Goal: Transaction & Acquisition: Purchase product/service

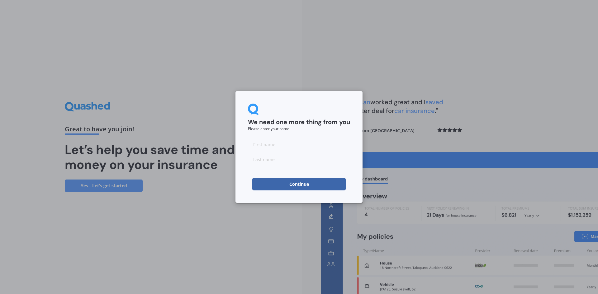
click at [293, 147] on input at bounding box center [299, 144] width 102 height 12
type input "M"
click at [255, 160] on input at bounding box center [299, 159] width 102 height 12
type input "P"
click at [257, 169] on form "We need one more thing from you Please enter your name M P Continue" at bounding box center [299, 147] width 102 height 87
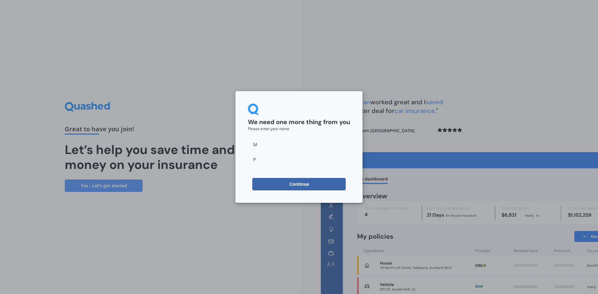
click at [280, 183] on button "Continue" at bounding box center [298, 184] width 93 height 12
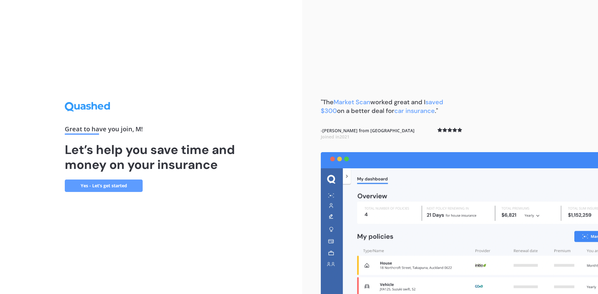
click at [116, 186] on link "Yes - Let’s get started" at bounding box center [104, 186] width 78 height 12
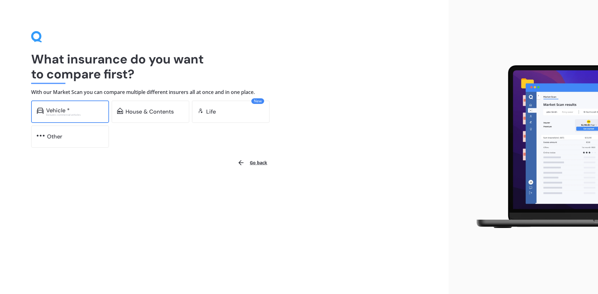
click at [59, 117] on div "Vehicle * Excludes commercial vehicles" at bounding box center [70, 112] width 78 height 22
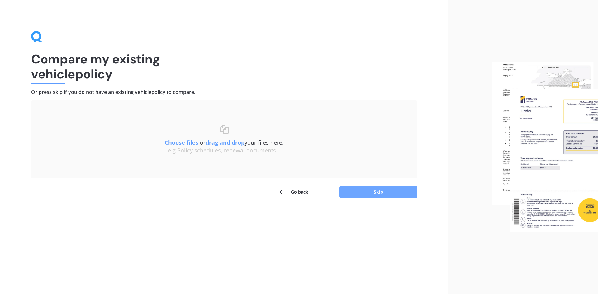
click at [389, 194] on button "Skip" at bounding box center [378, 192] width 78 height 12
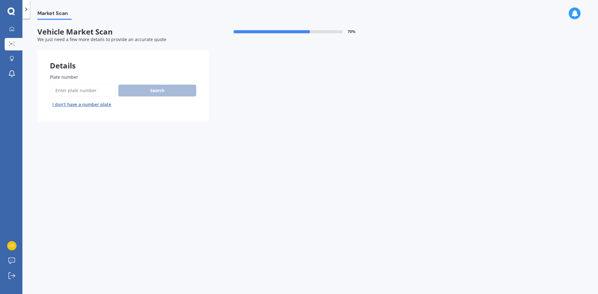
click at [101, 103] on button "I don’t have a number plate" at bounding box center [82, 105] width 64 height 10
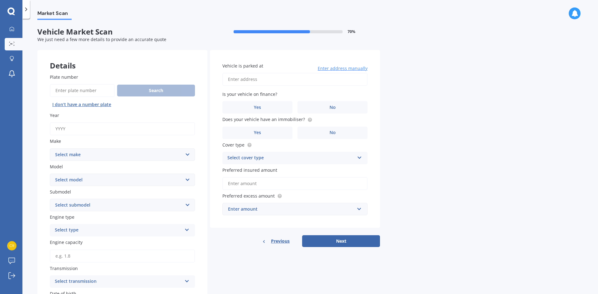
click at [91, 131] on input "Year" at bounding box center [122, 128] width 145 height 13
type input "2014"
click at [150, 158] on select "Select make AC ALFA ROMEO ASTON [PERSON_NAME] AUDI AUSTIN BEDFORD Bentley BMW B…" at bounding box center [122, 155] width 145 height 12
select select "SUBARU"
click at [50, 149] on select "Select make AC ALFA ROMEO ASTON [PERSON_NAME] AUDI AUSTIN BEDFORD Bentley BMW B…" at bounding box center [122, 155] width 145 height 12
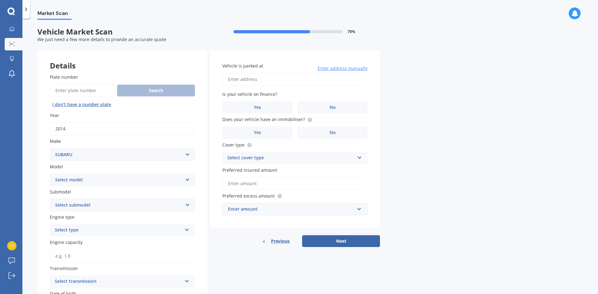
click at [83, 180] on select "Select model BRZ Crosstrek Dex Exiga Forester Impreza Justy Legacy Leone levorg…" at bounding box center [122, 180] width 145 height 12
select select "LEVORG"
click at [50, 174] on select "Select model BRZ Crosstrek Dex Exiga Forester Impreza Justy Legacy Leone levorg…" at bounding box center [122, 180] width 145 height 12
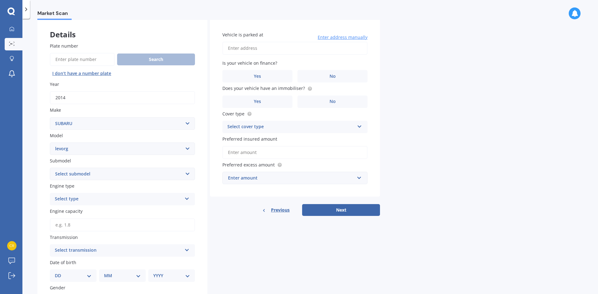
click at [148, 204] on div "Select type Petrol Diesel EV Hybrid" at bounding box center [122, 199] width 145 height 12
click at [87, 213] on div "Petrol" at bounding box center [122, 211] width 145 height 11
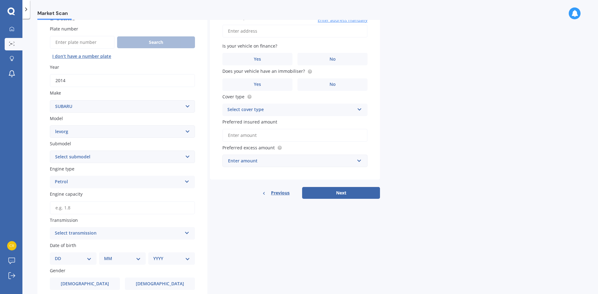
scroll to position [62, 0]
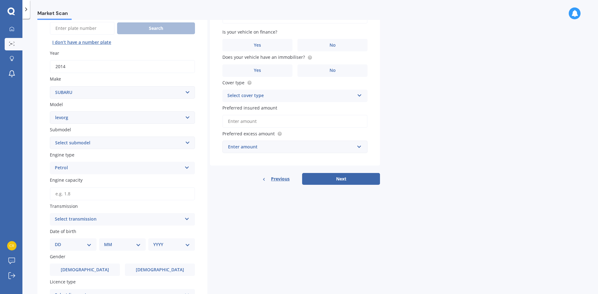
drag, startPoint x: 118, startPoint y: 196, endPoint x: 118, endPoint y: 179, distance: 16.8
click at [118, 190] on input "Engine capacity" at bounding box center [122, 193] width 145 height 13
type input "2.0"
click at [253, 250] on div "Details Plate number Search I don’t have a number plate Year [DATE] Make Select…" at bounding box center [208, 176] width 343 height 377
click at [162, 221] on div "Select transmission" at bounding box center [118, 219] width 127 height 7
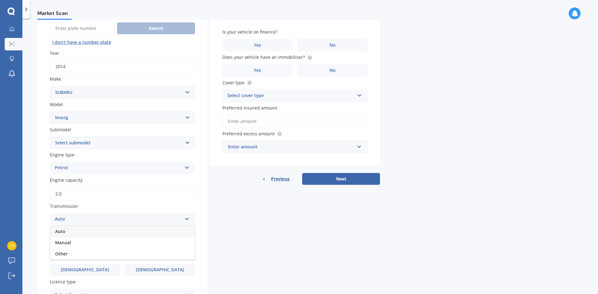
click at [114, 233] on div "Auto" at bounding box center [122, 231] width 145 height 11
click at [292, 236] on div "Details Plate number Search I don’t have a number plate Year [DATE] Make Select…" at bounding box center [208, 176] width 343 height 377
click at [88, 248] on select "DD 01 02 03 04 05 06 07 08 09 10 11 12 13 14 15 16 17 18 19 20 21 22 23 24 25 2…" at bounding box center [73, 244] width 37 height 7
click at [267, 248] on div "Details Plate number Search I don’t have a number plate Year [DATE] Make Select…" at bounding box center [208, 176] width 343 height 377
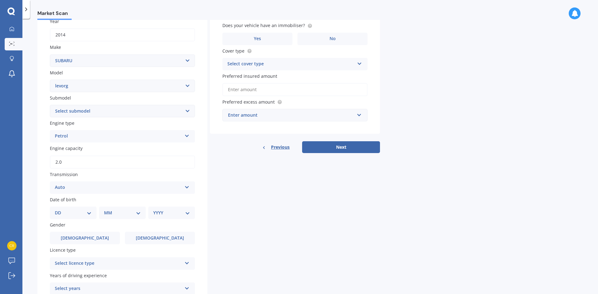
scroll to position [125, 0]
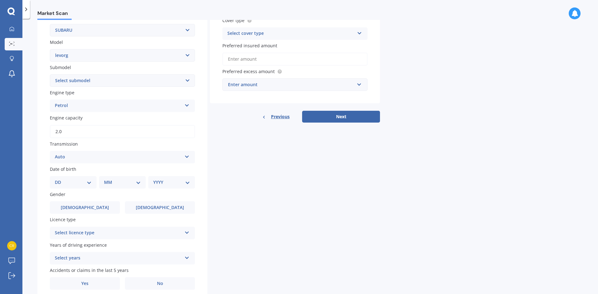
click at [342, 220] on div "Details Plate number Search I don’t have a number plate Year [DATE] Make Select…" at bounding box center [208, 114] width 343 height 377
click at [75, 186] on div "DD 01 02 03 04 05 06 07 08 09 10 11 12 13 14 15 16 17 18 19 20 21 22 23 24 25 2…" at bounding box center [73, 182] width 47 height 12
click at [87, 179] on select "DD 01 02 03 04 05 06 07 08 09 10 11 12 13 14 15 16 17 18 19 20 21 22 23 24 25 2…" at bounding box center [73, 182] width 37 height 7
select select "13"
click at [60, 179] on select "DD 01 02 03 04 05 06 07 08 09 10 11 12 13 14 15 16 17 18 19 20 21 22 23 24 25 2…" at bounding box center [73, 182] width 37 height 7
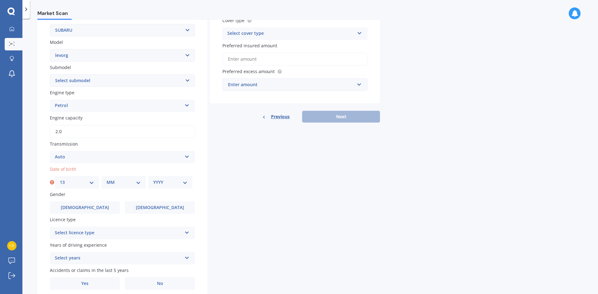
click at [113, 182] on select "MM 01 02 03 04 05 06 07 08 09 10 11 12" at bounding box center [124, 182] width 34 height 7
select select "01"
click at [107, 179] on select "MM 01 02 03 04 05 06 07 08 09 10 11 12" at bounding box center [124, 182] width 34 height 7
click at [175, 186] on select "YYYY 2025 2024 2023 2022 2021 2020 2019 2018 2017 2016 2015 2014 2013 2012 2011…" at bounding box center [170, 182] width 34 height 7
select select "1975"
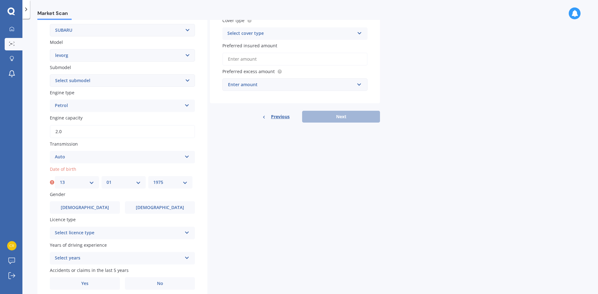
click at [153, 179] on select "YYYY 2025 2024 2023 2022 2021 2020 2019 2018 2017 2016 2015 2014 2013 2012 2011…" at bounding box center [170, 182] width 34 height 7
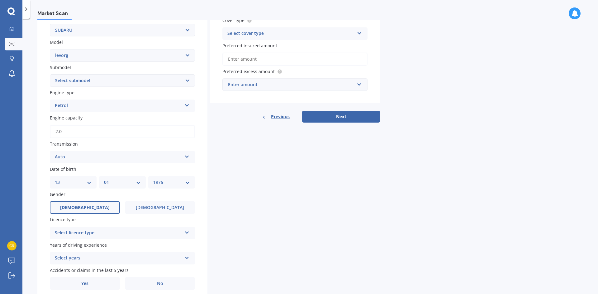
click at [104, 205] on label "[DEMOGRAPHIC_DATA]" at bounding box center [85, 207] width 70 height 12
click at [0, 0] on input "[DEMOGRAPHIC_DATA]" at bounding box center [0, 0] width 0 height 0
click at [138, 230] on div "Select licence type" at bounding box center [118, 233] width 127 height 7
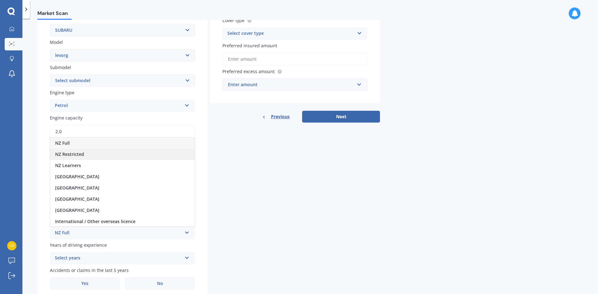
click at [72, 154] on span "NZ Restricted" at bounding box center [69, 154] width 29 height 6
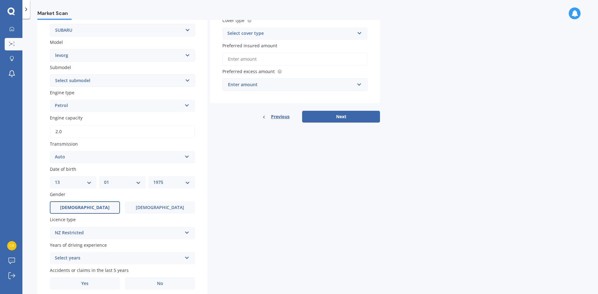
click at [92, 232] on div "NZ Restricted" at bounding box center [118, 233] width 127 height 7
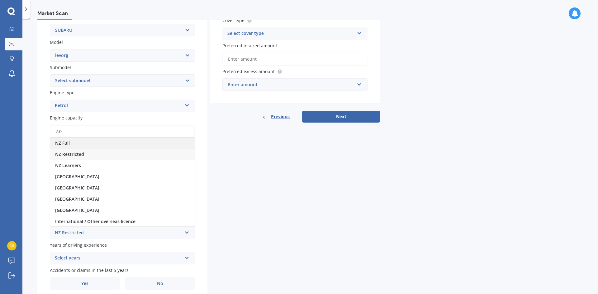
click at [73, 142] on div "NZ Full" at bounding box center [122, 143] width 145 height 11
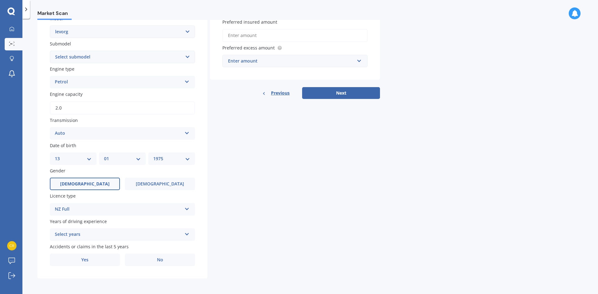
scroll to position [149, 0]
click at [84, 234] on div "Select years" at bounding box center [118, 233] width 127 height 7
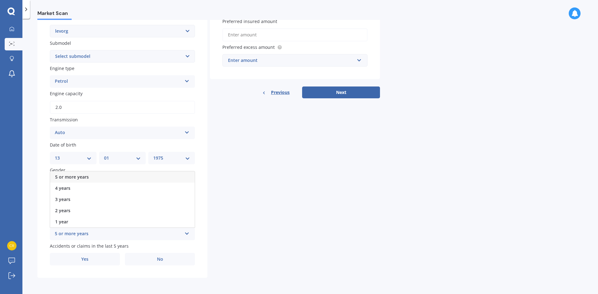
click at [67, 174] on div "5 or more years" at bounding box center [122, 177] width 145 height 11
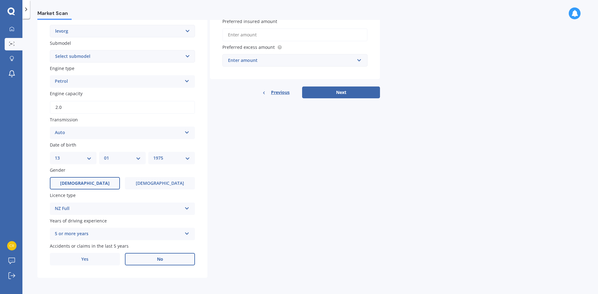
click at [179, 262] on label "No" at bounding box center [160, 259] width 70 height 12
click at [0, 0] on input "No" at bounding box center [0, 0] width 0 height 0
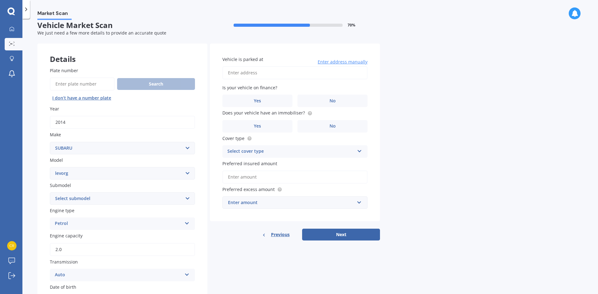
scroll to position [0, 0]
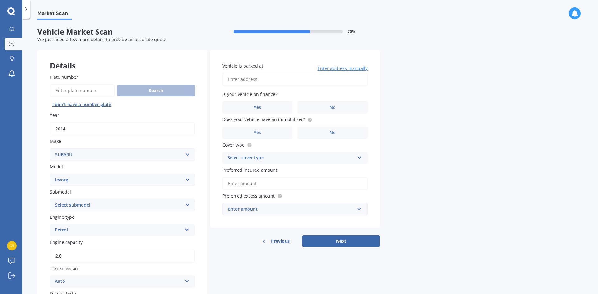
click at [345, 68] on span "Enter address manually" at bounding box center [343, 68] width 50 height 6
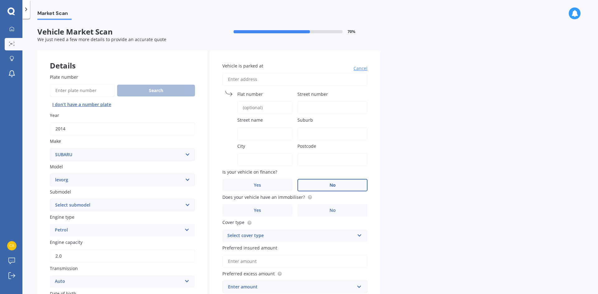
click at [325, 186] on label "No" at bounding box center [332, 185] width 70 height 12
click at [0, 0] on input "No" at bounding box center [0, 0] width 0 height 0
click at [332, 208] on span "No" at bounding box center [332, 210] width 6 height 5
click at [0, 0] on input "No" at bounding box center [0, 0] width 0 height 0
click at [272, 234] on div "Select cover type" at bounding box center [290, 235] width 127 height 7
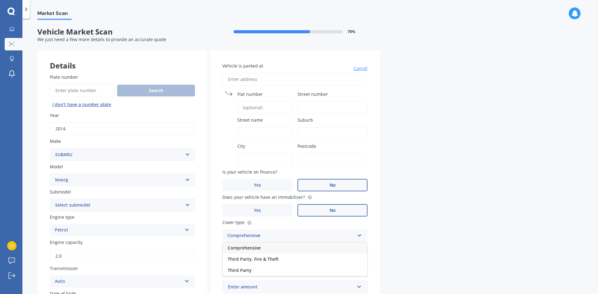
click at [262, 247] on div "Comprehensive" at bounding box center [295, 248] width 145 height 11
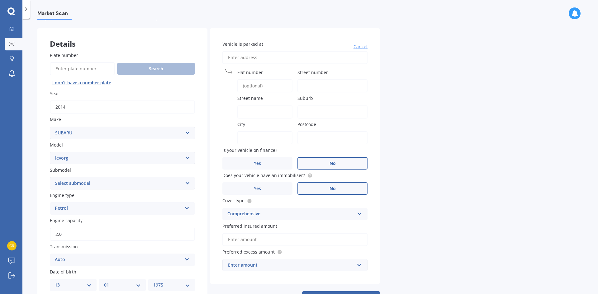
scroll to position [31, 0]
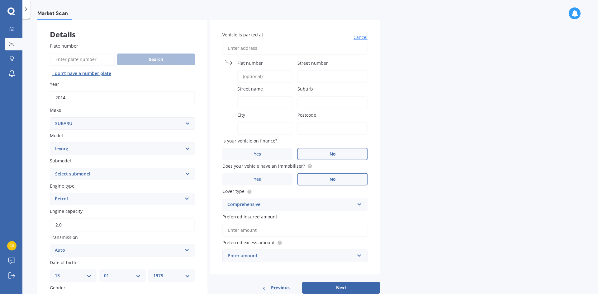
drag, startPoint x: 365, startPoint y: 257, endPoint x: 358, endPoint y: 256, distance: 6.9
click at [364, 257] on div "Enter amount $100 $400 $500 $750 $1,000 $1,500 $2,000" at bounding box center [294, 256] width 145 height 12
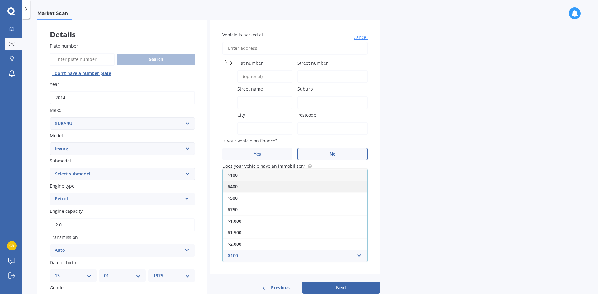
click at [246, 187] on div "$400" at bounding box center [295, 187] width 145 height 12
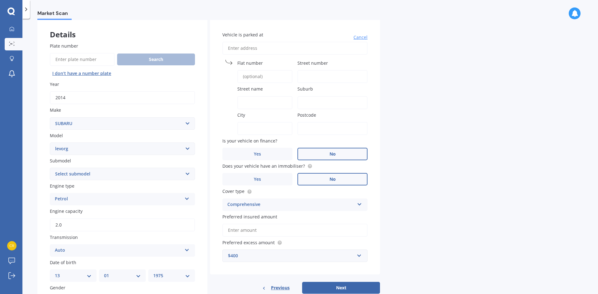
drag, startPoint x: 349, startPoint y: 253, endPoint x: 337, endPoint y: 251, distance: 12.3
click at [349, 253] on div "$400" at bounding box center [291, 256] width 126 height 7
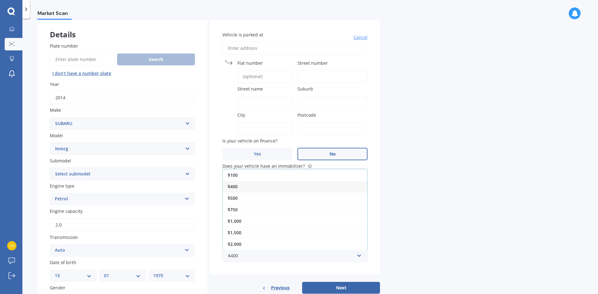
drag, startPoint x: 242, startPoint y: 196, endPoint x: 248, endPoint y: 205, distance: 10.4
click at [242, 196] on div "$500" at bounding box center [295, 198] width 145 height 12
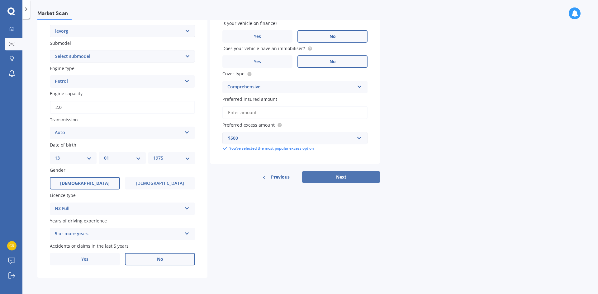
click at [341, 180] on button "Next" at bounding box center [341, 177] width 78 height 12
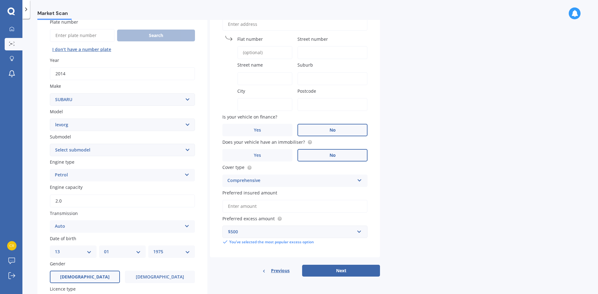
scroll to position [0, 0]
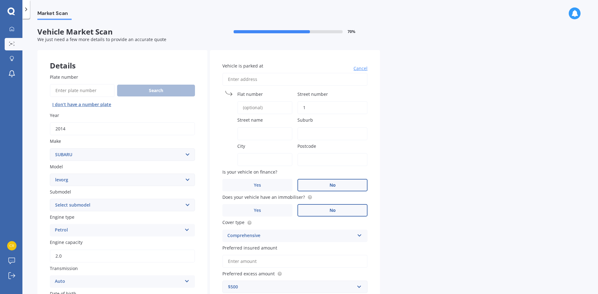
type input "1"
click at [257, 108] on input "Flat number" at bounding box center [264, 107] width 55 height 13
click at [263, 86] on div "Vehicle is parked at [GEOGRAPHIC_DATA] number 1 Street name [GEOGRAPHIC_DATA] P…" at bounding box center [295, 181] width 170 height 263
click at [224, 103] on div "Flat number" at bounding box center [257, 102] width 70 height 23
drag, startPoint x: 258, startPoint y: 100, endPoint x: 324, endPoint y: 108, distance: 67.1
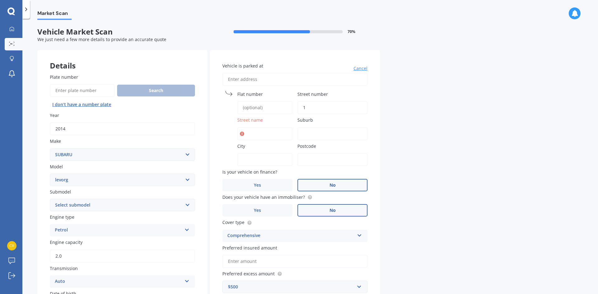
click at [258, 101] on div "Flat number" at bounding box center [257, 102] width 70 height 23
click at [268, 132] on input "Street name" at bounding box center [264, 133] width 55 height 13
type input "R"
type input "H"
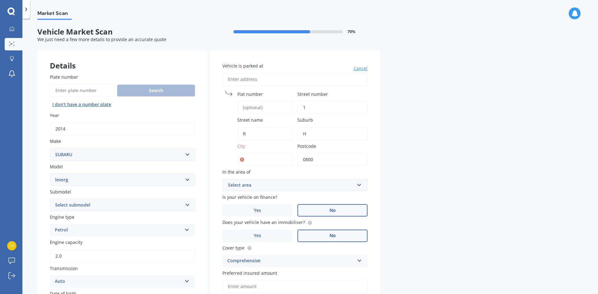
type input "0800"
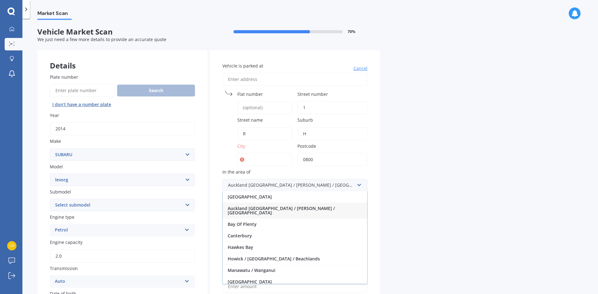
click at [262, 159] on input "City" at bounding box center [264, 159] width 55 height 13
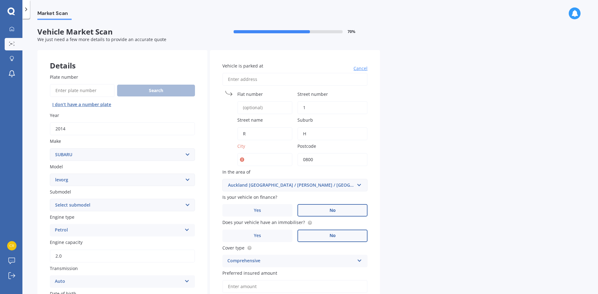
type input "[GEOGRAPHIC_DATA]"
click at [535, 200] on div "Market Scan Vehicle Market Scan 70 % We just need a few more details to provide…" at bounding box center [310, 158] width 576 height 276
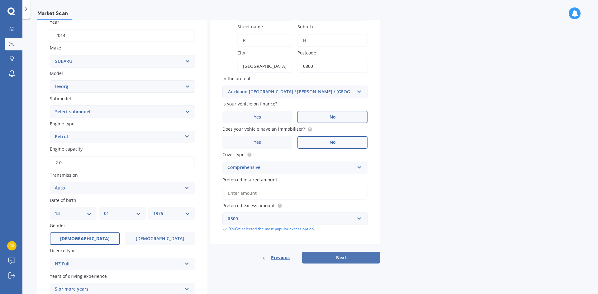
click at [341, 259] on button "Next" at bounding box center [341, 258] width 78 height 12
click at [81, 111] on select "Select submodel 1.6 GT Eyesight 1.6 GT-S 2.0 GT-S" at bounding box center [122, 112] width 145 height 12
select select "2.0 GT-S"
click at [50, 106] on select "Select submodel 1.6 GT Eyesight 1.6 GT-S 2.0 GT-S" at bounding box center [122, 112] width 145 height 12
click at [64, 160] on input "2.0" at bounding box center [122, 162] width 145 height 13
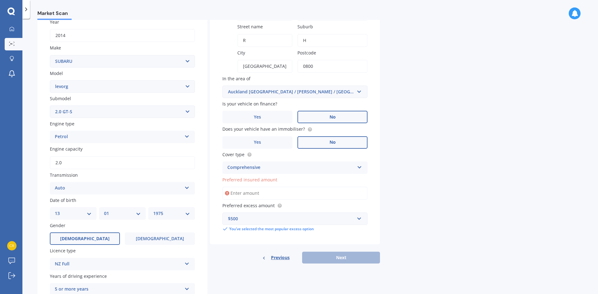
drag, startPoint x: 69, startPoint y: 162, endPoint x: 33, endPoint y: 159, distance: 35.6
click at [33, 159] on div "Market Scan Vehicle Market Scan 70 % We just need a few more details to provide…" at bounding box center [310, 158] width 576 height 276
type input "2.0"
click at [477, 215] on div "Market Scan Vehicle Market Scan 70 % We just need a few more details to provide…" at bounding box center [310, 158] width 576 height 276
click at [255, 189] on input "Preferred insured amount" at bounding box center [294, 193] width 145 height 13
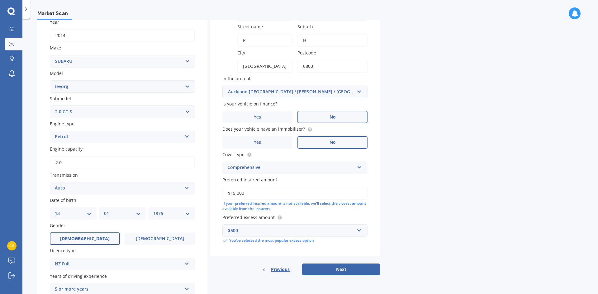
type input "$15,000"
click at [466, 207] on div "Market Scan Vehicle Market Scan 70 % We just need a few more details to provide…" at bounding box center [310, 158] width 576 height 276
click at [339, 271] on button "Next" at bounding box center [341, 270] width 78 height 12
select select "13"
select select "01"
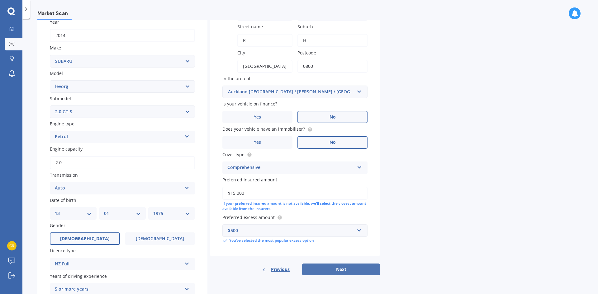
select select "1975"
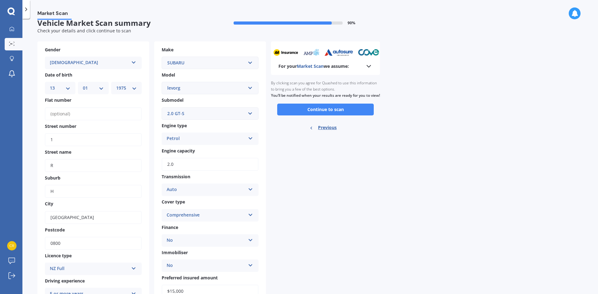
scroll to position [0, 0]
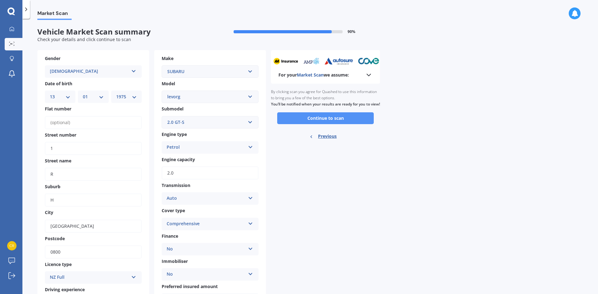
click at [345, 123] on button "Continue to scan" at bounding box center [325, 118] width 97 height 12
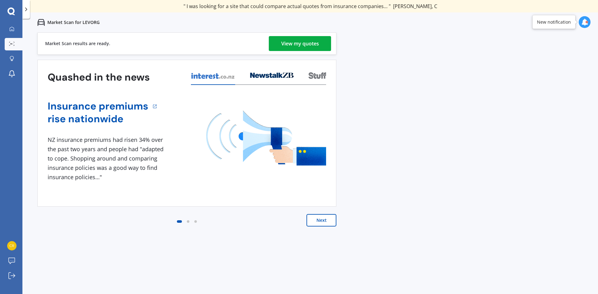
click at [300, 45] on div "View my quotes" at bounding box center [300, 43] width 38 height 15
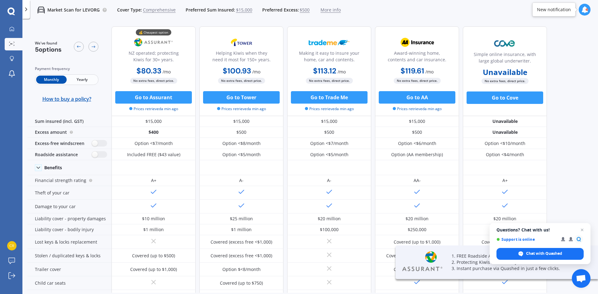
click at [87, 81] on span "Yearly" at bounding box center [82, 80] width 31 height 8
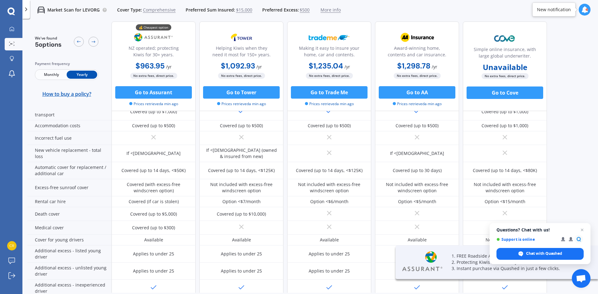
scroll to position [258, 0]
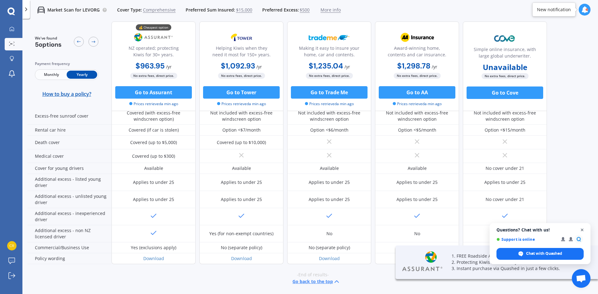
click at [583, 231] on span "Close chat" at bounding box center [582, 230] width 8 height 8
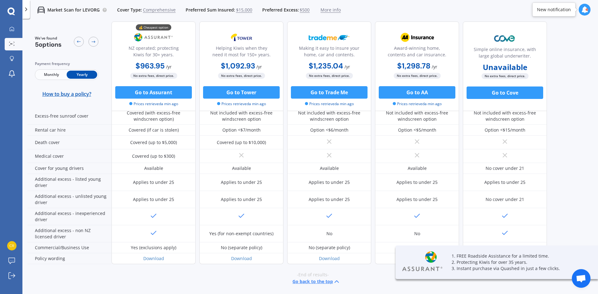
scroll to position [0, 0]
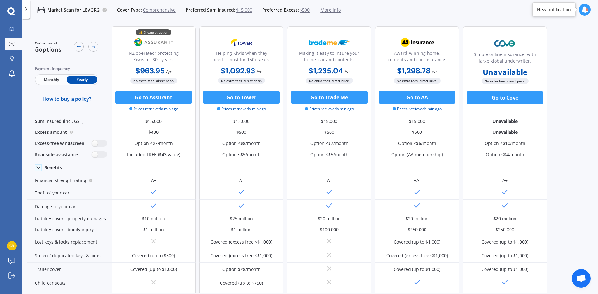
click at [585, 119] on div "We've found 5 options Payment frequency Monthly Yearly How to buy a policy? 💰 C…" at bounding box center [312, 157] width 571 height 272
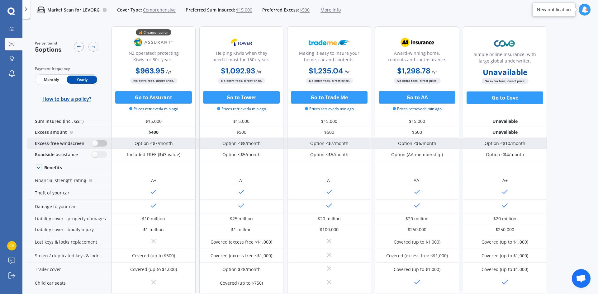
click at [100, 143] on label at bounding box center [99, 143] width 15 height 7
radio input "true"
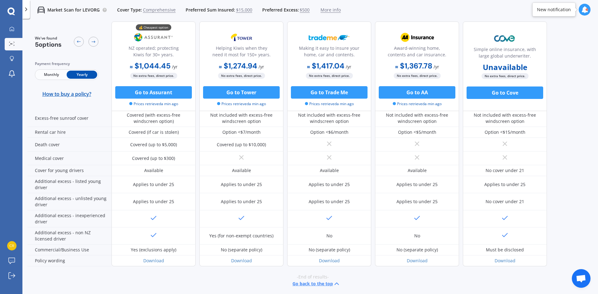
scroll to position [266, 0]
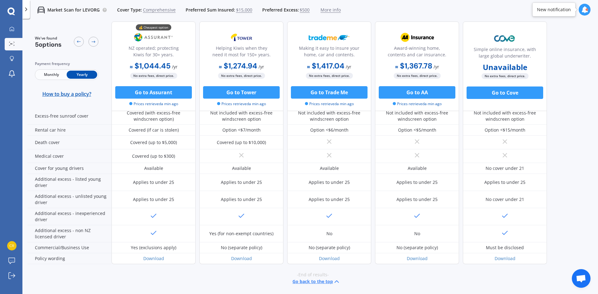
click at [584, 7] on icon at bounding box center [584, 9] width 7 height 7
click at [11, 25] on link "My Dashboard" at bounding box center [14, 29] width 18 height 12
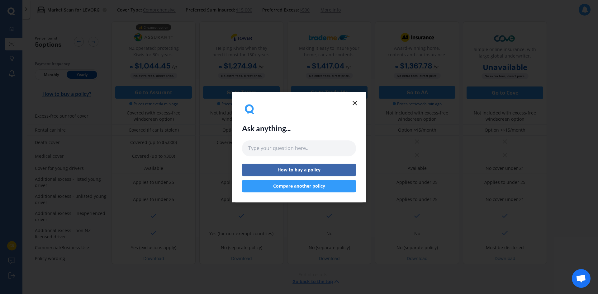
click at [355, 101] on icon at bounding box center [354, 102] width 7 height 7
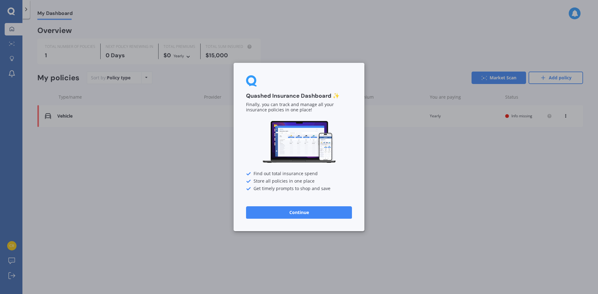
click at [11, 245] on div "Quashed Insurance Dashboard ✨ Finally, you can track and manage all your insura…" at bounding box center [299, 147] width 598 height 294
